Goal: Task Accomplishment & Management: Use online tool/utility

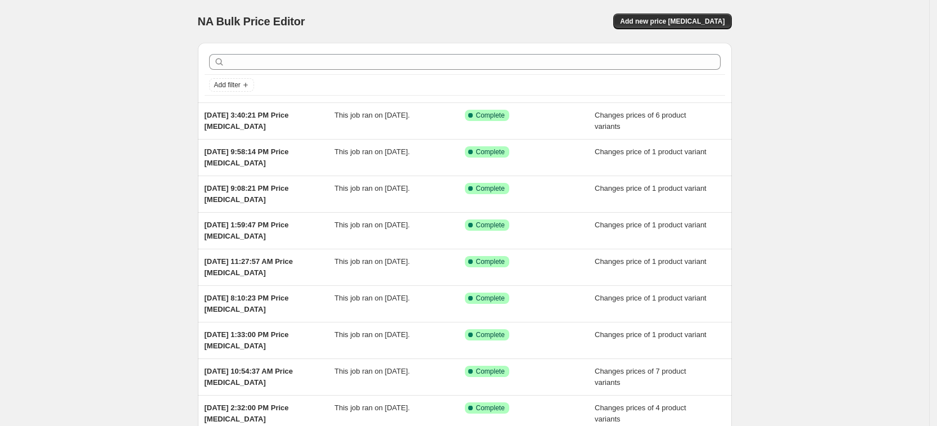
click at [79, 231] on div "NA Bulk Price Editor. This page is ready NA Bulk Price Editor Add new price cha…" at bounding box center [464, 289] width 929 height 579
click at [706, 13] on button "Add new price change job" at bounding box center [672, 21] width 118 height 16
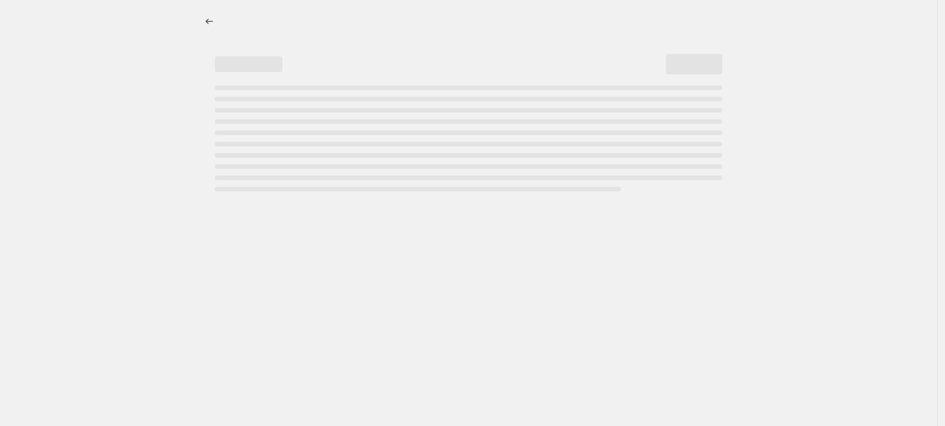
select select "percentage"
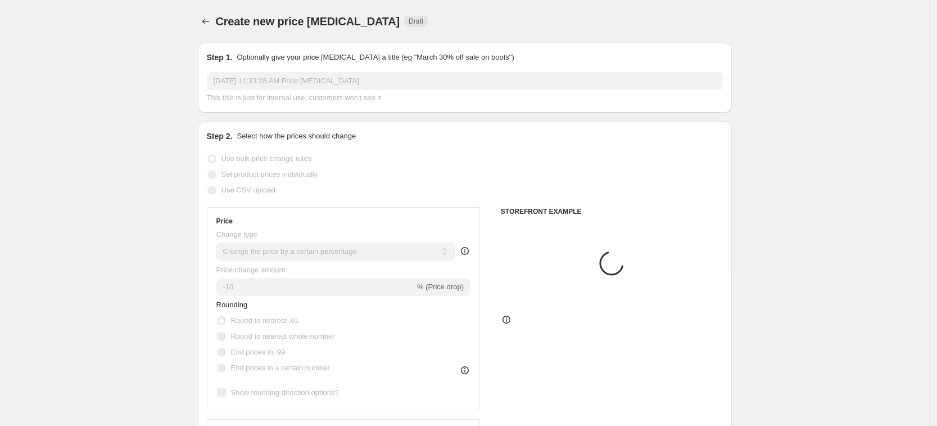
click at [268, 176] on span "Set product prices individually" at bounding box center [270, 174] width 97 height 8
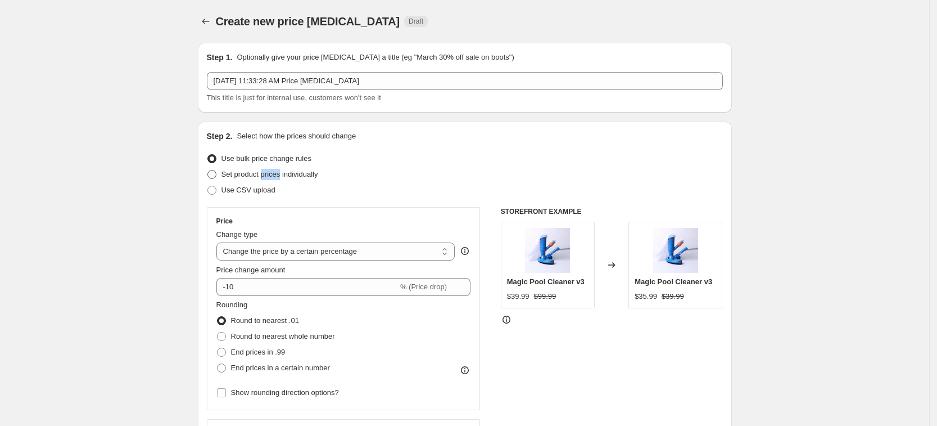
click at [267, 177] on span "Set product prices individually" at bounding box center [270, 174] width 97 height 8
click at [208, 170] on input "Set product prices individually" at bounding box center [207, 170] width 1 height 1
radio input "true"
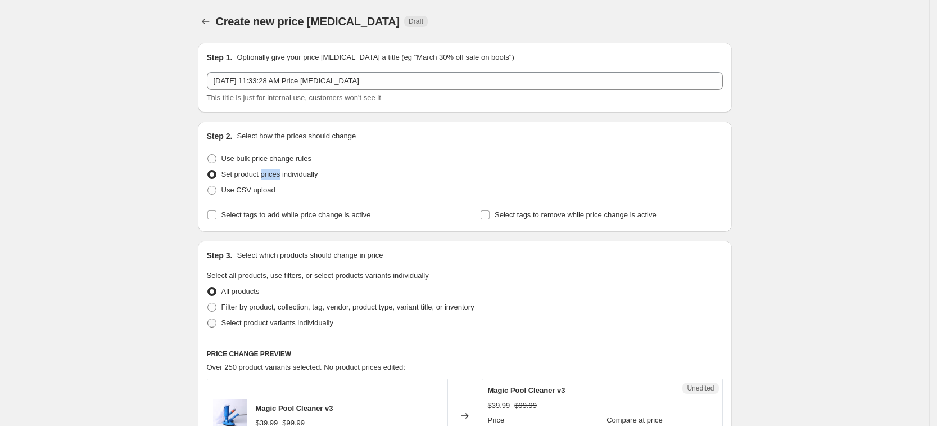
click at [303, 321] on span "Select product variants individually" at bounding box center [278, 322] width 112 height 8
click at [208, 319] on input "Select product variants individually" at bounding box center [207, 318] width 1 height 1
radio input "true"
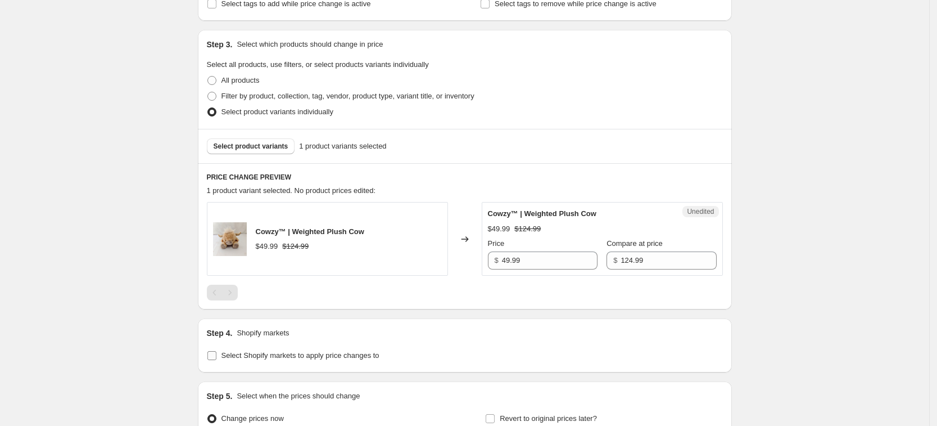
click at [273, 362] on label "Select Shopify markets to apply price changes to" at bounding box center [293, 356] width 173 height 16
click at [216, 360] on input "Select Shopify markets to apply price changes to" at bounding box center [211, 355] width 9 height 9
checkbox input "true"
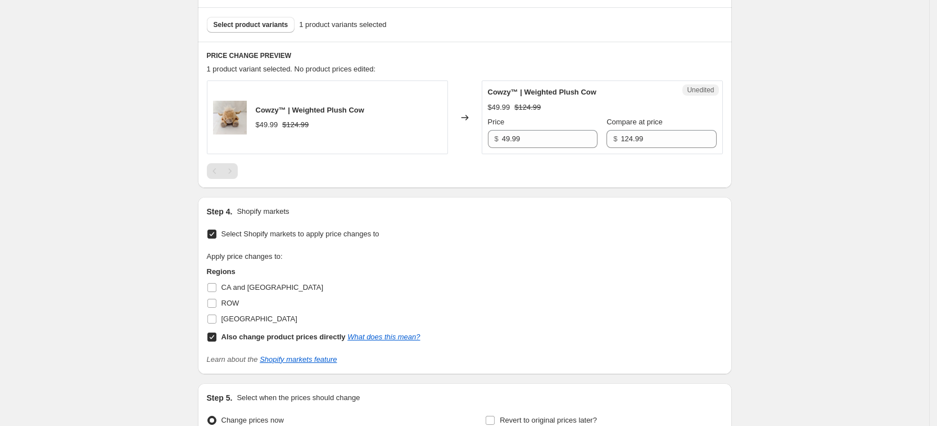
scroll to position [351, 0]
